Goal: Task Accomplishment & Management: Complete application form

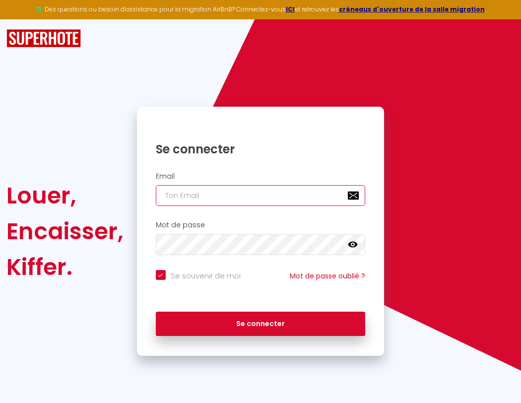
type input "s"
checkbox input "true"
type input "su"
checkbox input "true"
type input "sup"
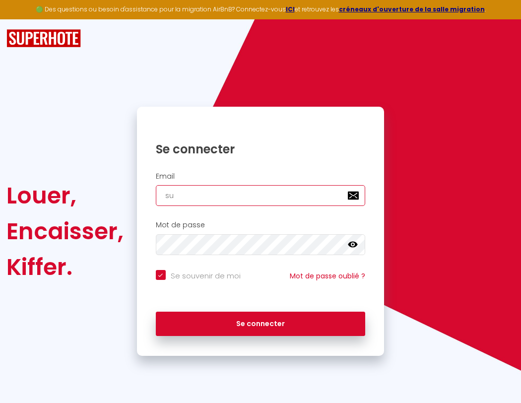
checkbox input "true"
type input "supe"
checkbox input "true"
type input "super"
checkbox input "true"
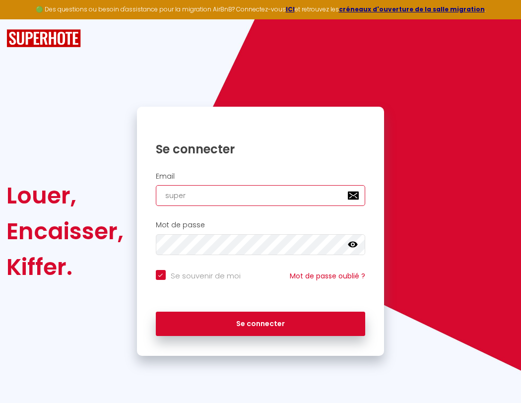
type input "superb"
checkbox input "true"
type input "s"
checkbox input "true"
type input "superbo"
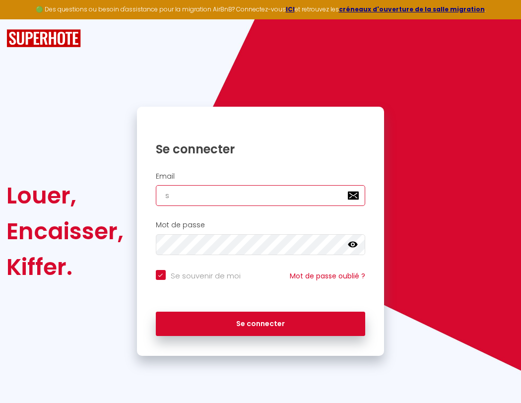
checkbox input "true"
type input "superbor"
checkbox input "true"
type input "superbord"
checkbox input "true"
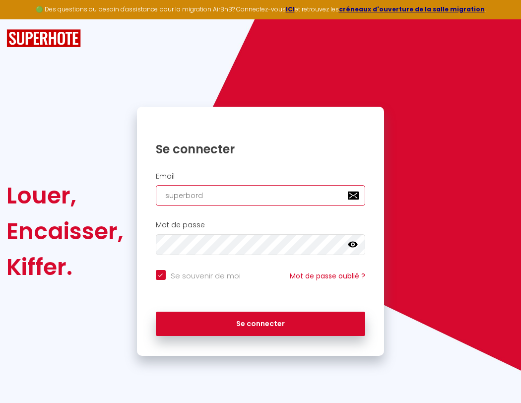
type input "superborde"
checkbox input "true"
type input "superbordea"
checkbox input "true"
type input "superb"
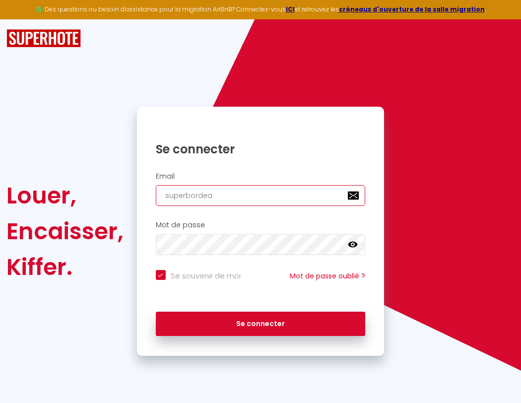
checkbox input "true"
type input "superbordeau"
checkbox input "true"
type input "superbo"
checkbox input "true"
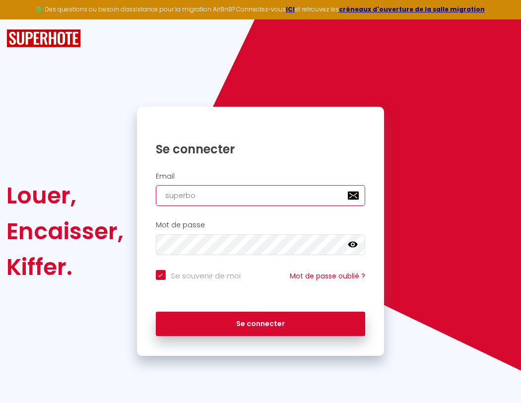
type input "superbordeaux"
checkbox input "true"
type input "s"
checkbox input "true"
type input "superbor"
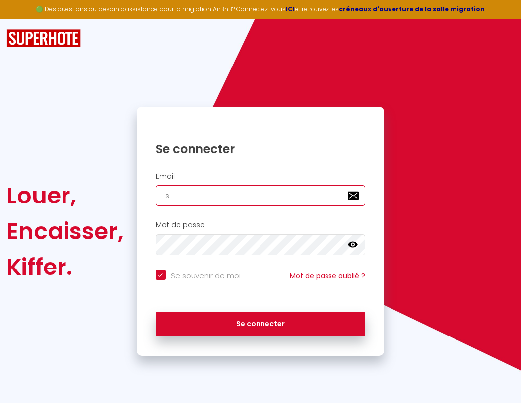
checkbox input "true"
type input "superbordeaux@"
checkbox input "true"
type input "su"
checkbox input "true"
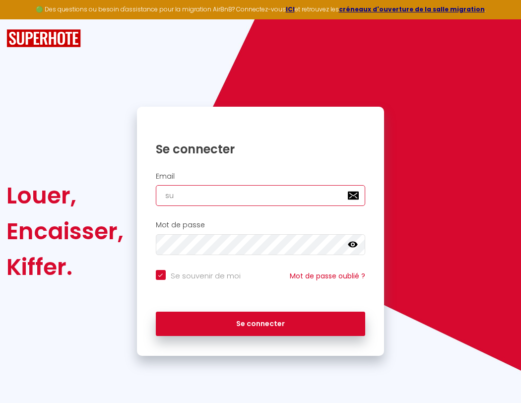
type input "superbord"
checkbox input "true"
type input "sup"
checkbox input "true"
type input "superborde"
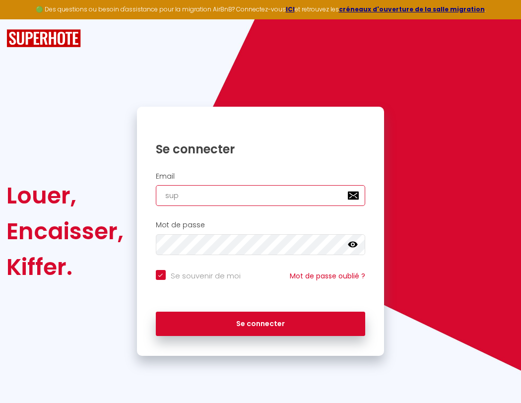
checkbox input "true"
type input "supe"
checkbox input "true"
type input "superbordea"
checkbox input "true"
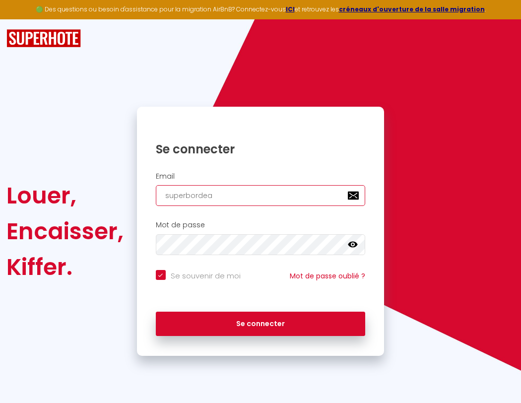
type input "superbordeaux@gma"
checkbox input "true"
type input "super"
checkbox input "true"
type input "superbordeau"
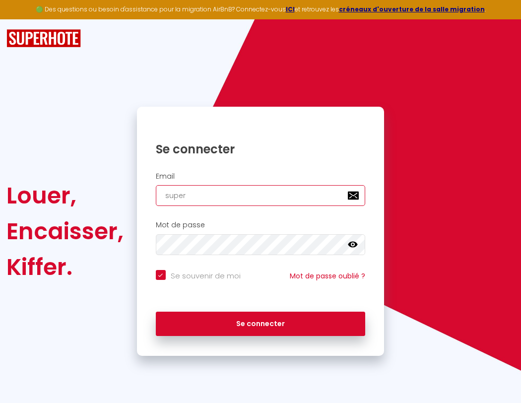
checkbox input "true"
type input "superbordeaux@gmai"
checkbox input "true"
type input "superb"
checkbox input "true"
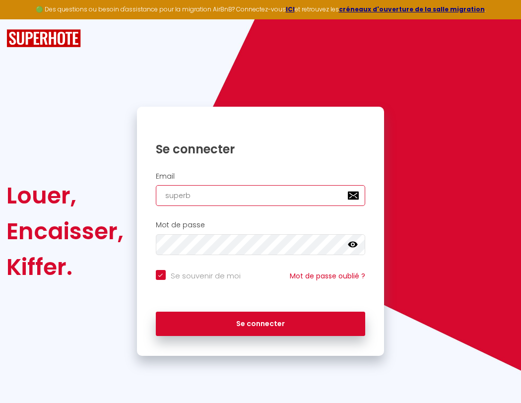
type input "superbordeaux"
checkbox input "true"
